Goal: Find specific page/section: Find specific page/section

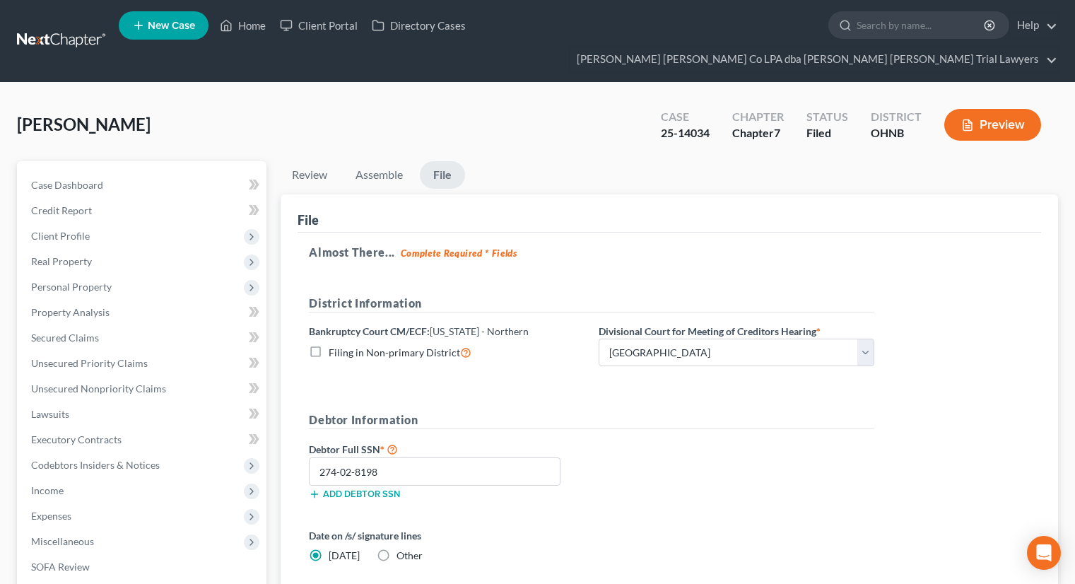
select select "2"
click at [254, 31] on link "Home" at bounding box center [243, 25] width 60 height 25
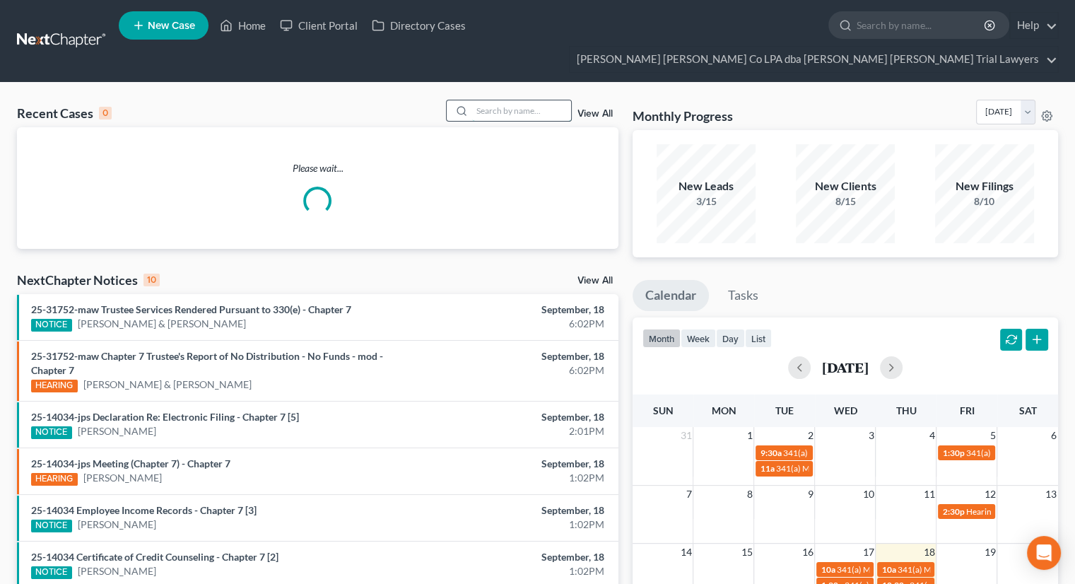
click at [485, 100] on input "search" at bounding box center [521, 110] width 99 height 20
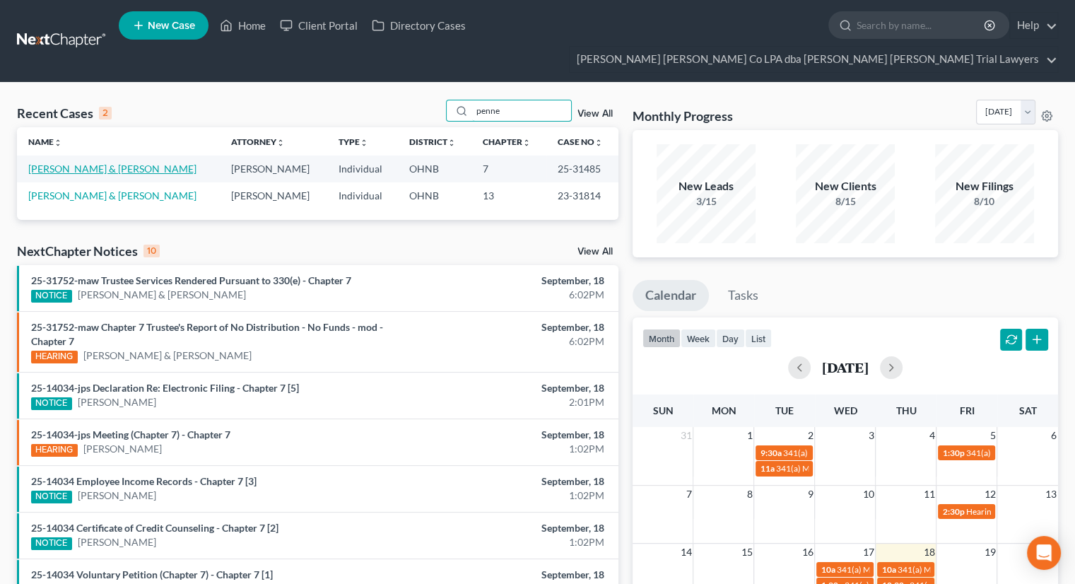
type input "penne"
click at [86, 163] on link "[PERSON_NAME] & [PERSON_NAME]" at bounding box center [112, 169] width 168 height 12
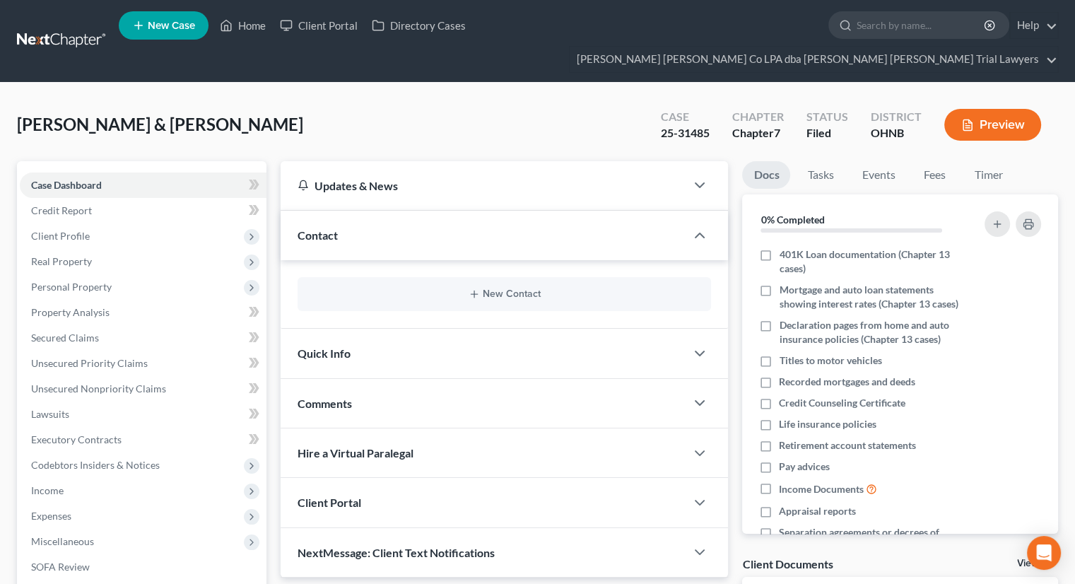
scroll to position [199, 0]
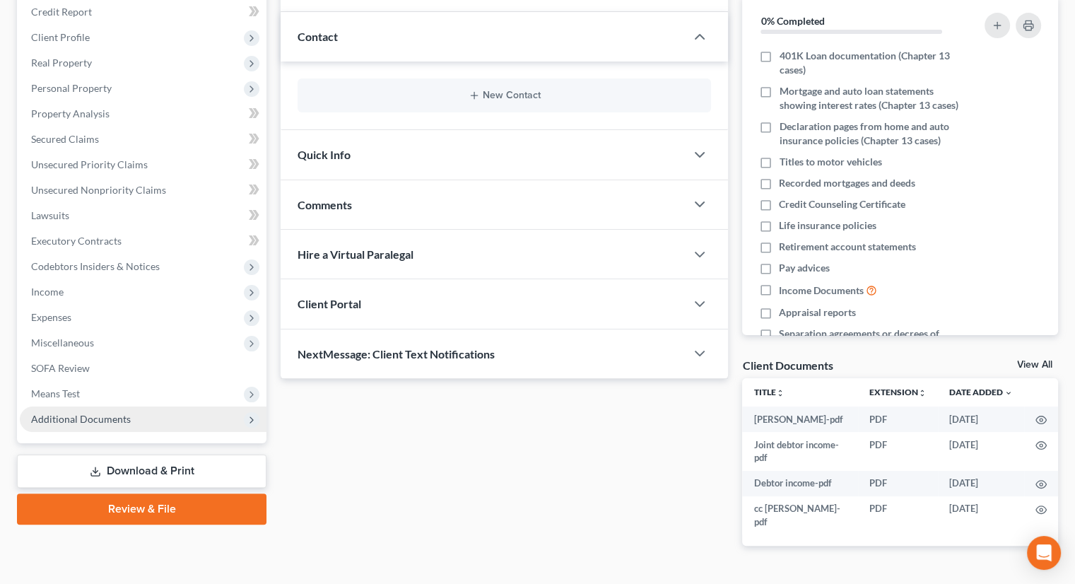
click at [102, 413] on span "Additional Documents" at bounding box center [81, 419] width 100 height 12
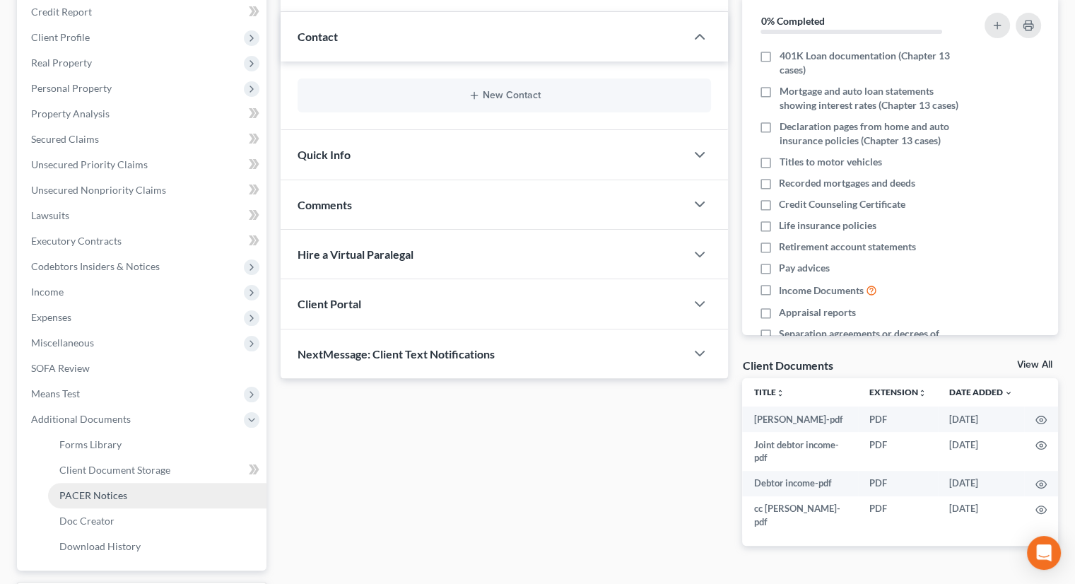
click at [141, 483] on link "PACER Notices" at bounding box center [157, 495] width 218 height 25
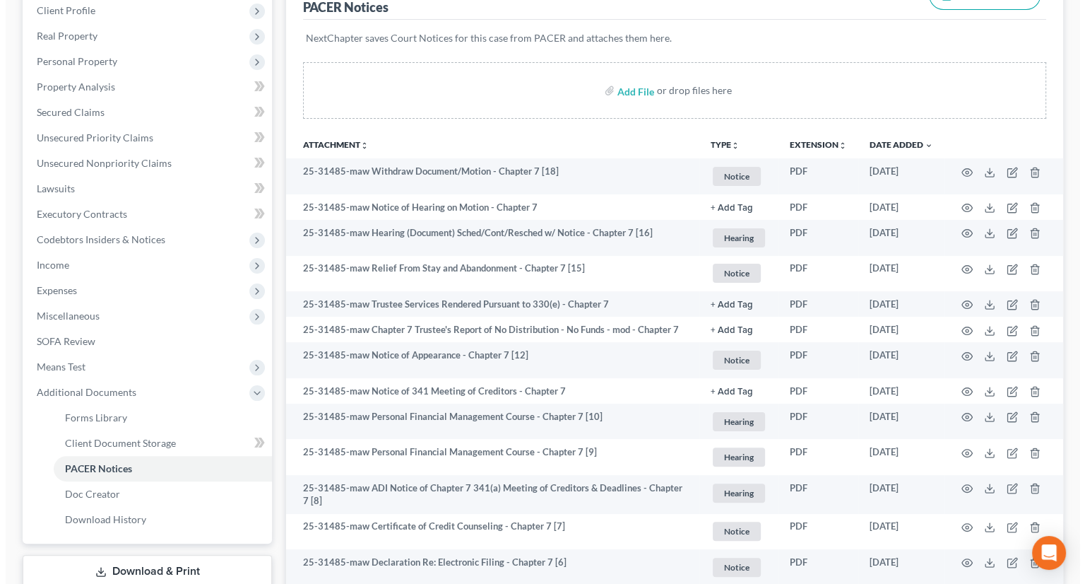
scroll to position [226, 0]
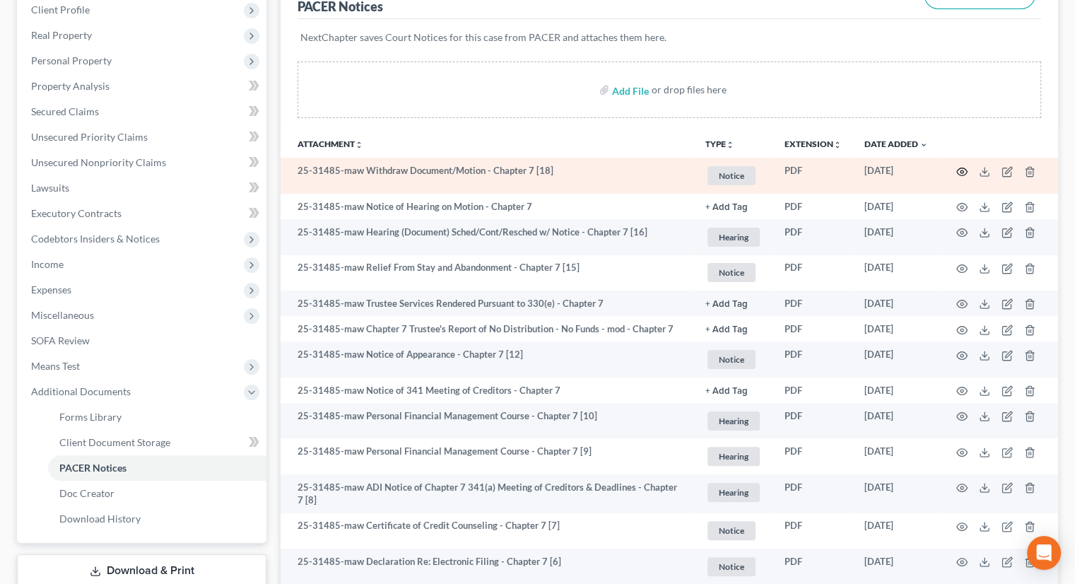
click at [958, 166] on icon "button" at bounding box center [961, 171] width 11 height 11
